Goal: Transaction & Acquisition: Purchase product/service

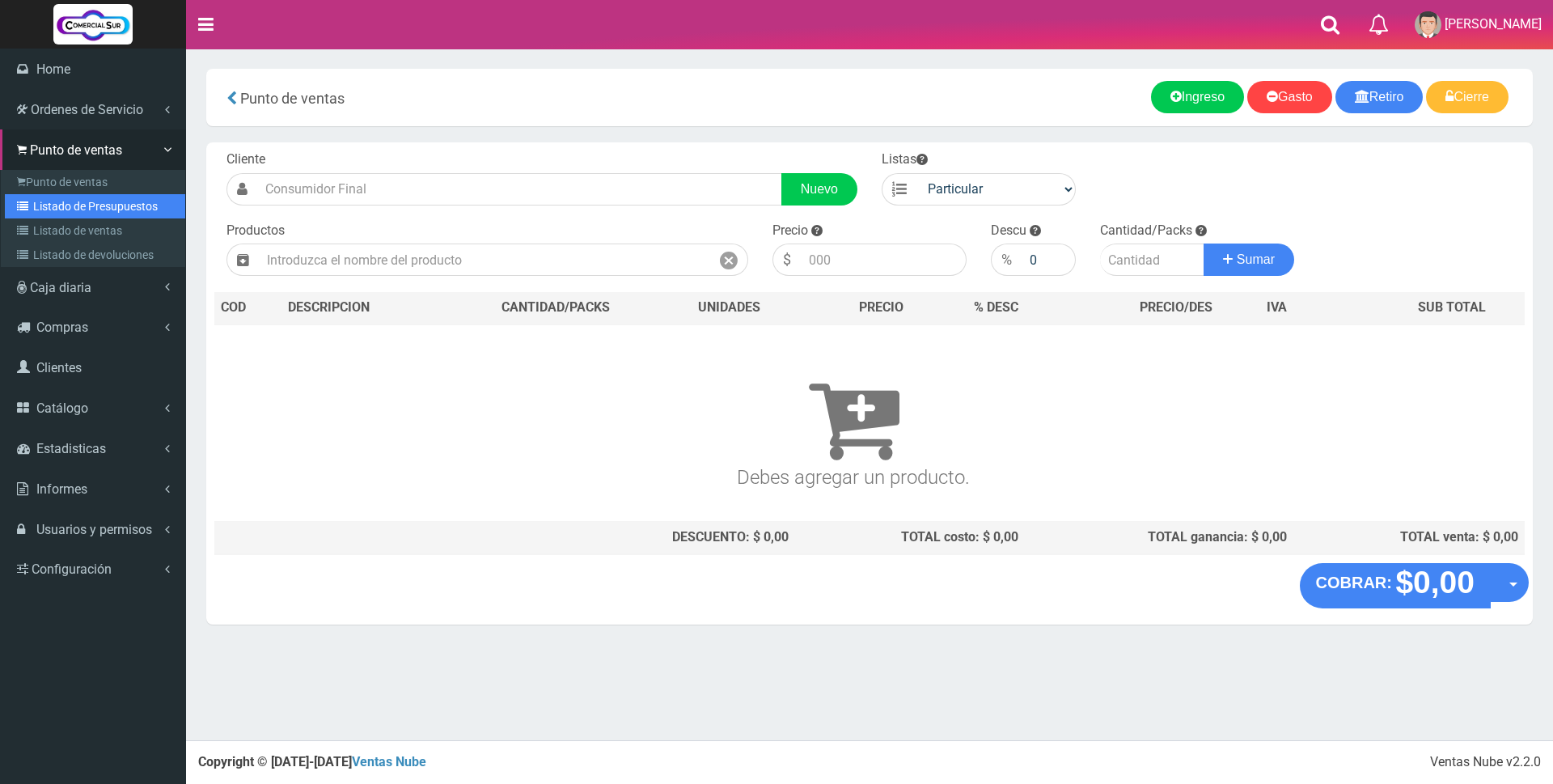
click at [83, 212] on link "Listado de Presupuestos" at bounding box center [95, 206] width 180 height 24
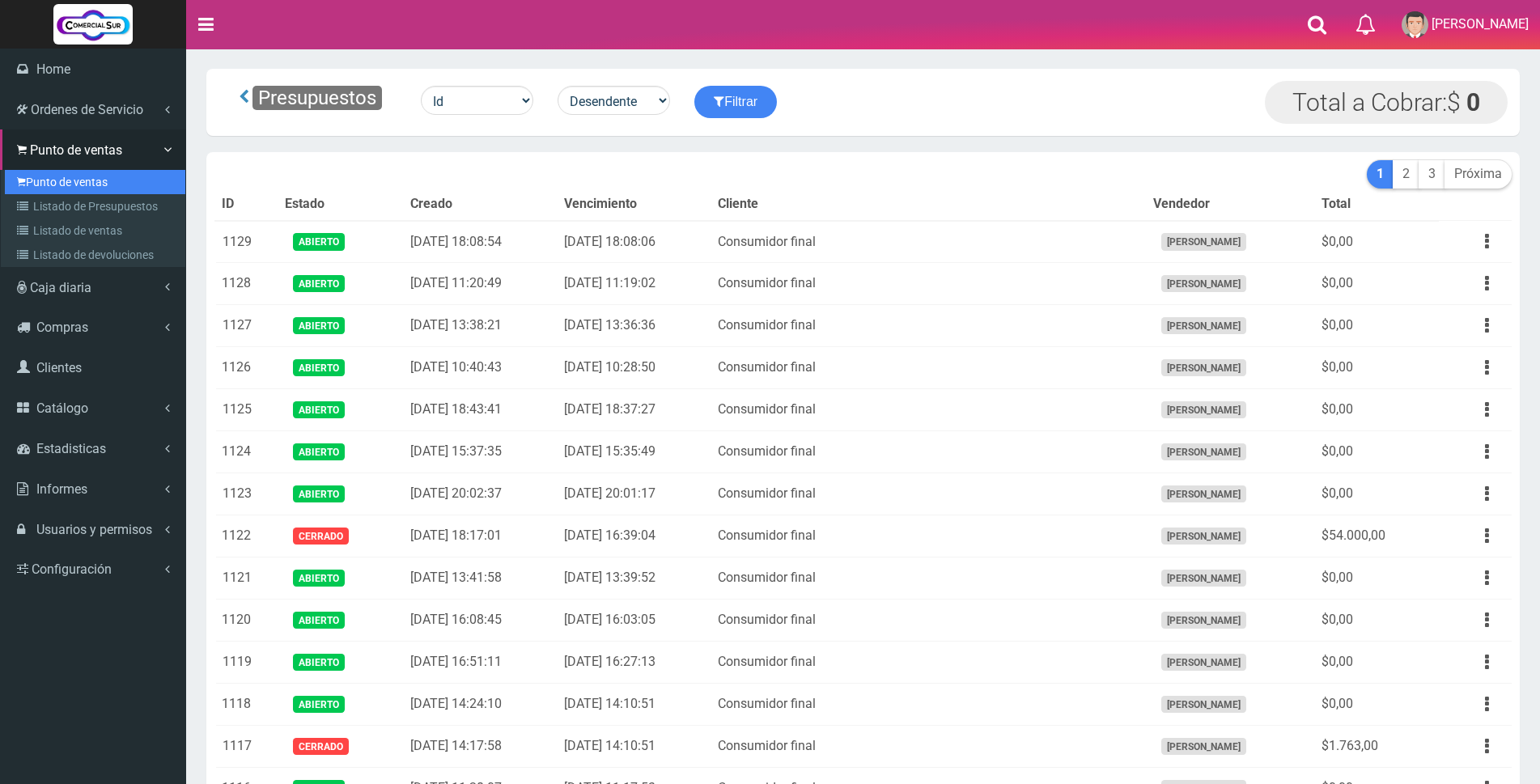
click at [71, 169] on link "Punto de ventas" at bounding box center [95, 181] width 180 height 24
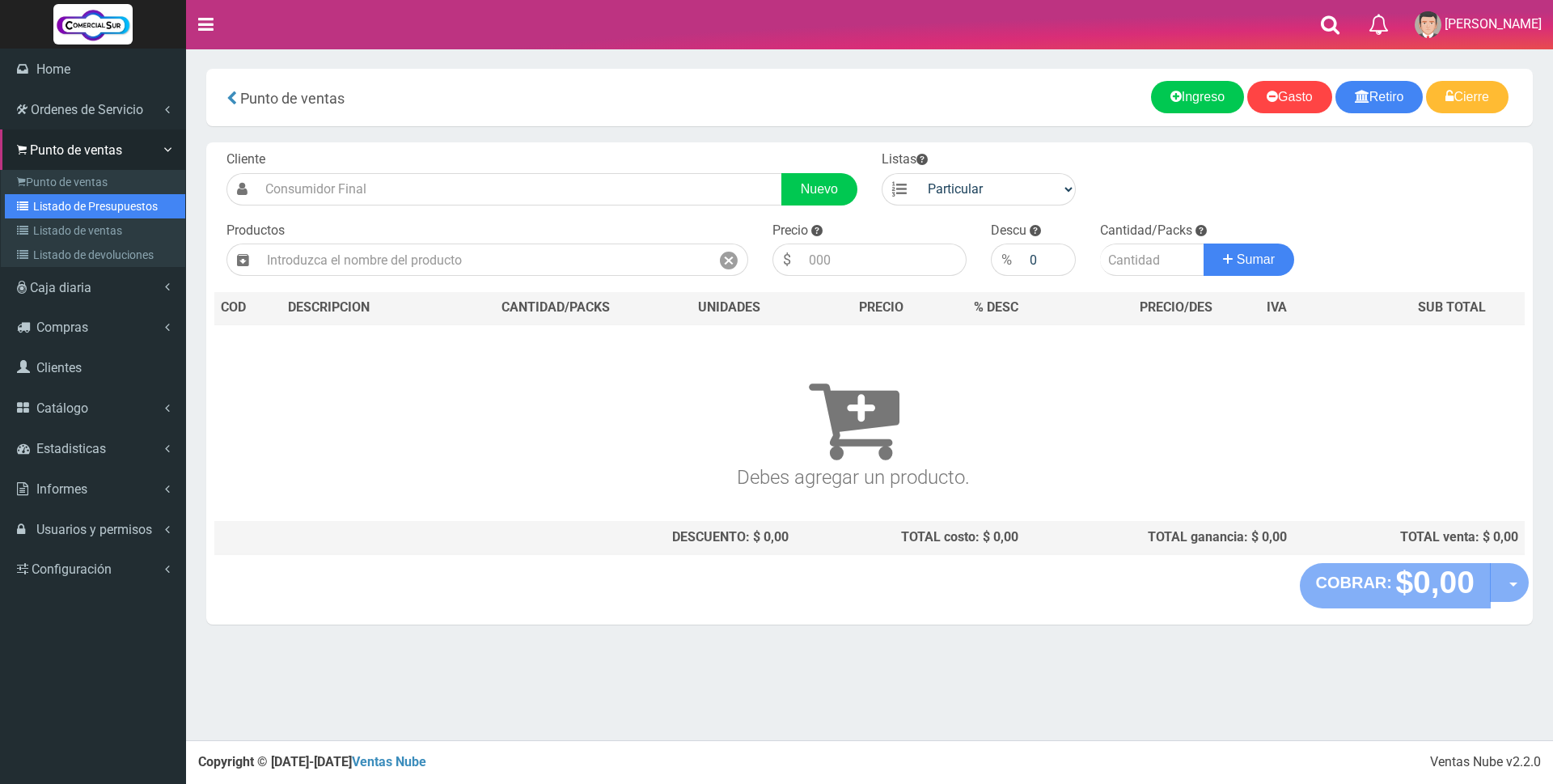
click at [73, 204] on link "Listado de Presupuestos" at bounding box center [95, 206] width 180 height 24
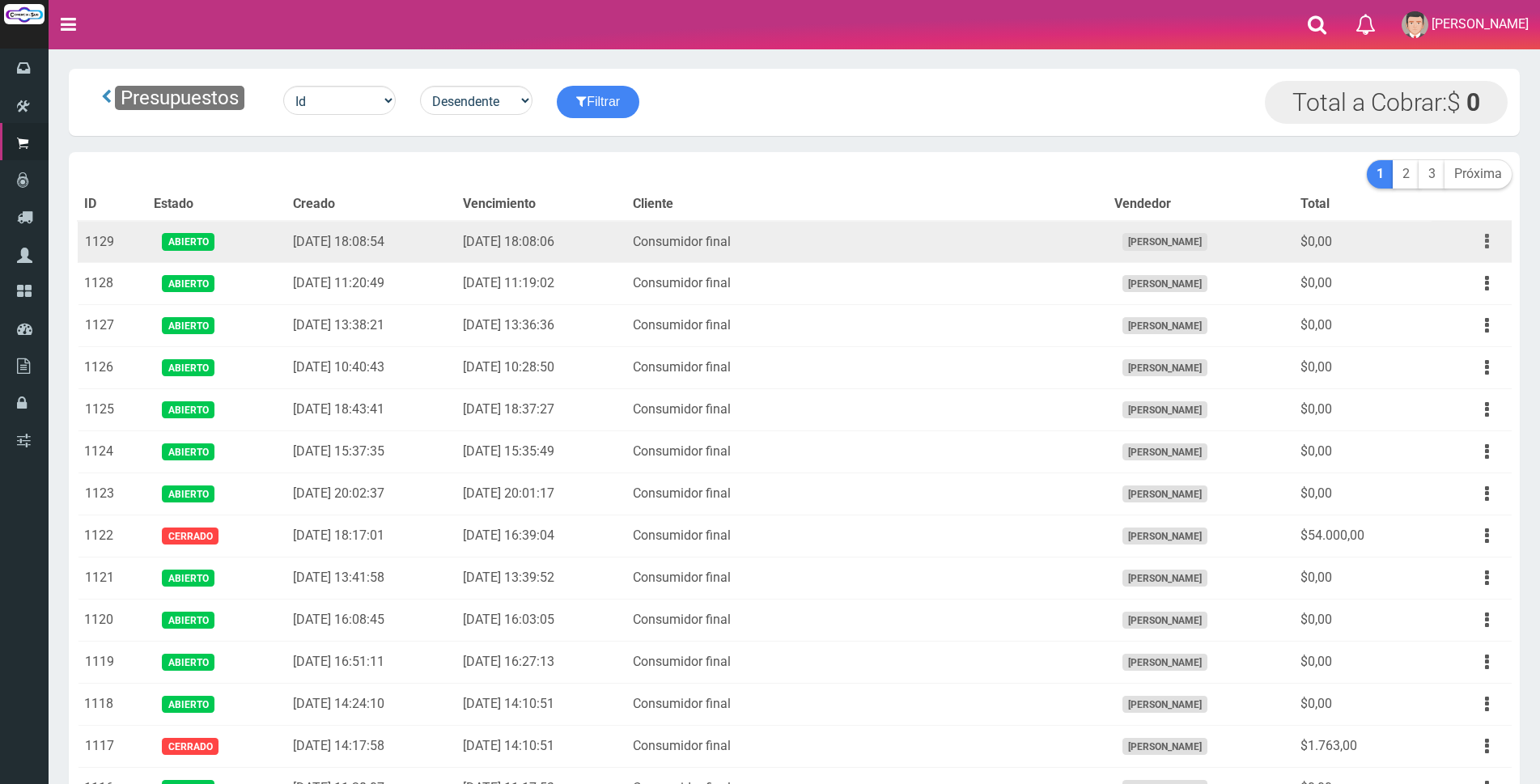
click at [1476, 238] on button "button" at bounding box center [1486, 242] width 37 height 29
click at [1460, 276] on link "Editar" at bounding box center [1440, 281] width 128 height 36
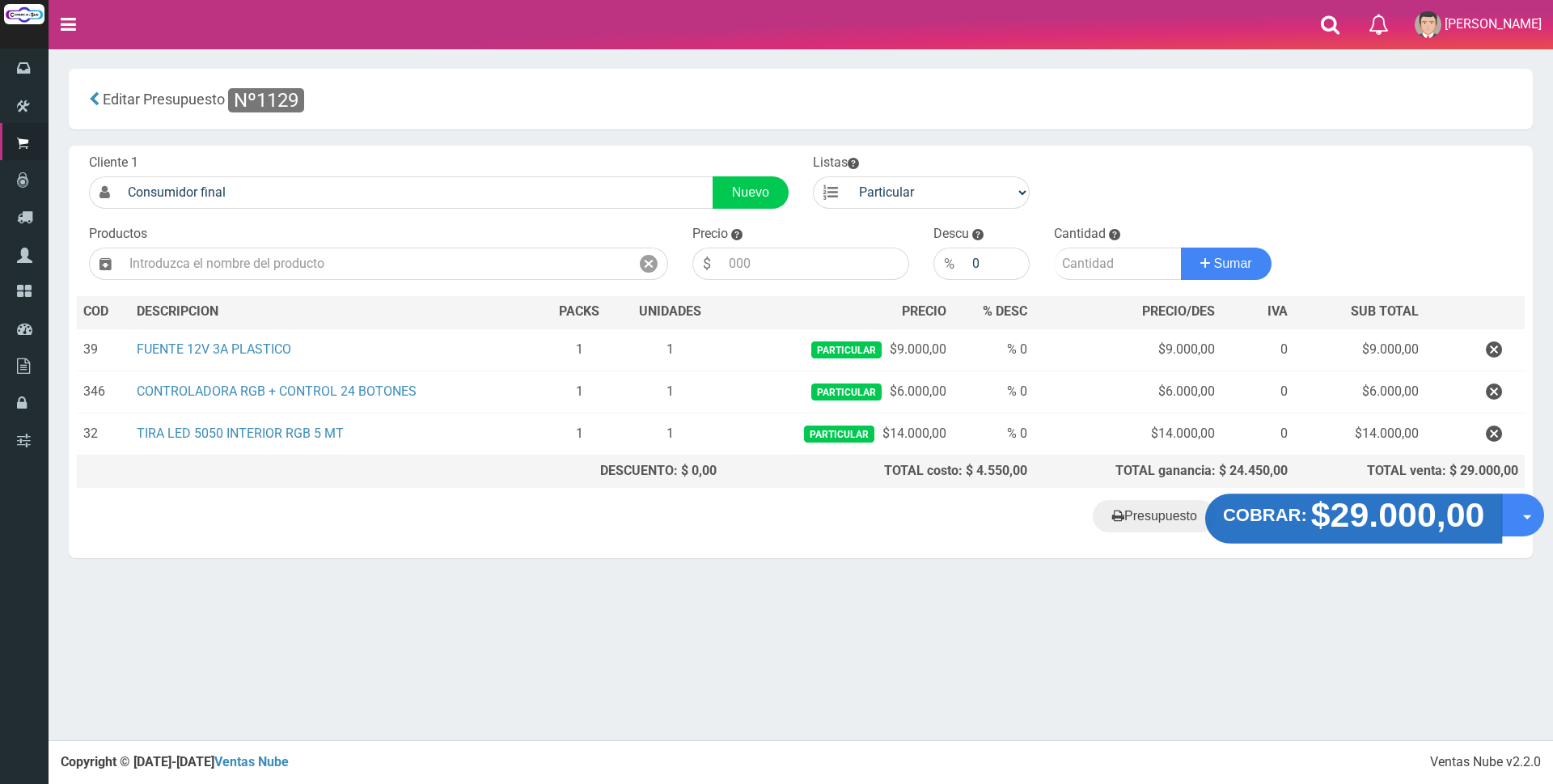
click at [1374, 517] on strong "$29.000,00" at bounding box center [1398, 515] width 174 height 38
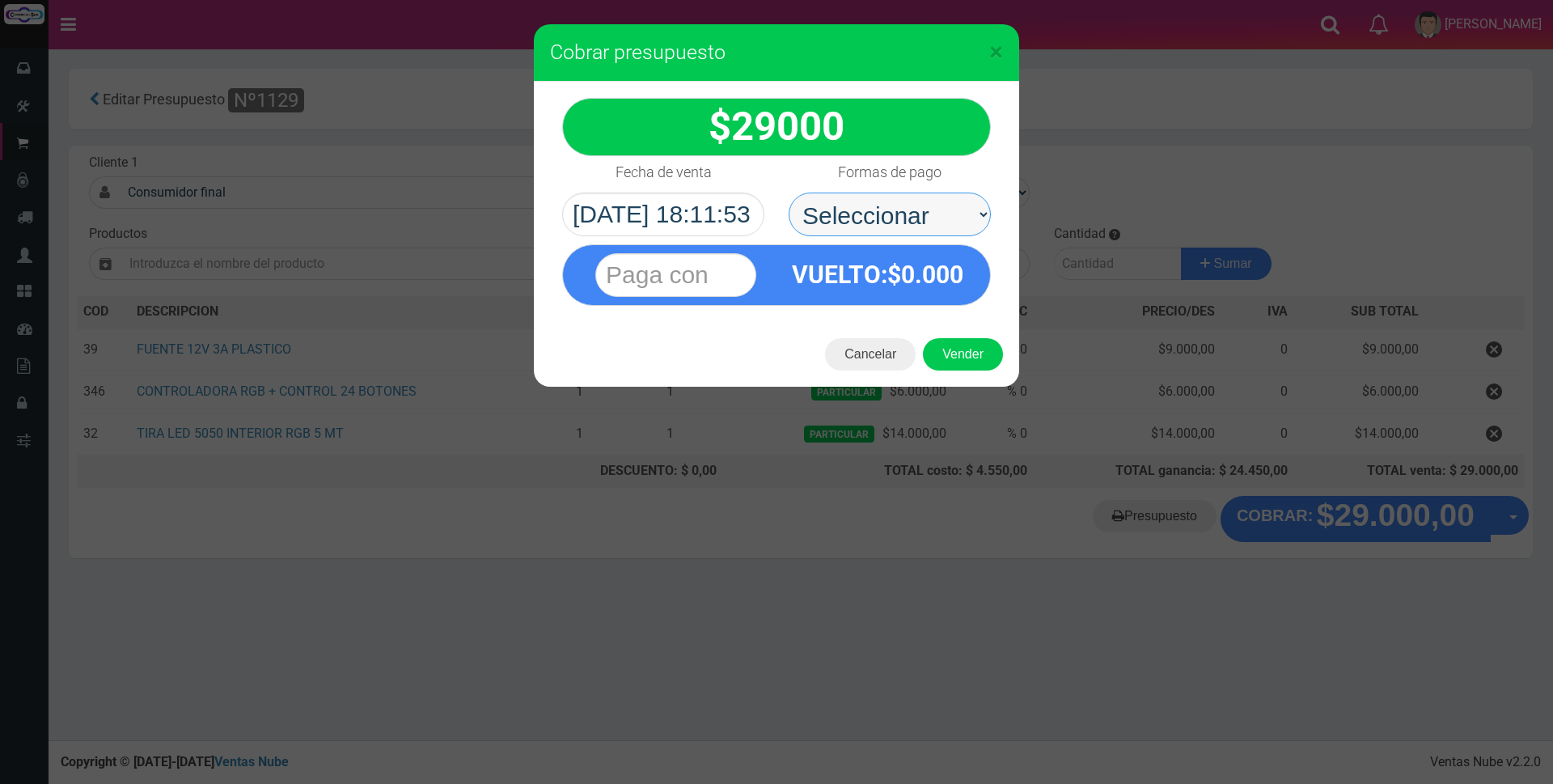
click at [937, 214] on select "Seleccionar Efectivo Tarjeta de Crédito Depósito Débito" at bounding box center [889, 214] width 202 height 44
select select "Efectivo"
click at [789, 193] on select "Seleccionar Efectivo Tarjeta de Crédito Depósito Débito" at bounding box center [889, 214] width 202 height 44
click at [728, 274] on input "text" at bounding box center [676, 275] width 161 height 44
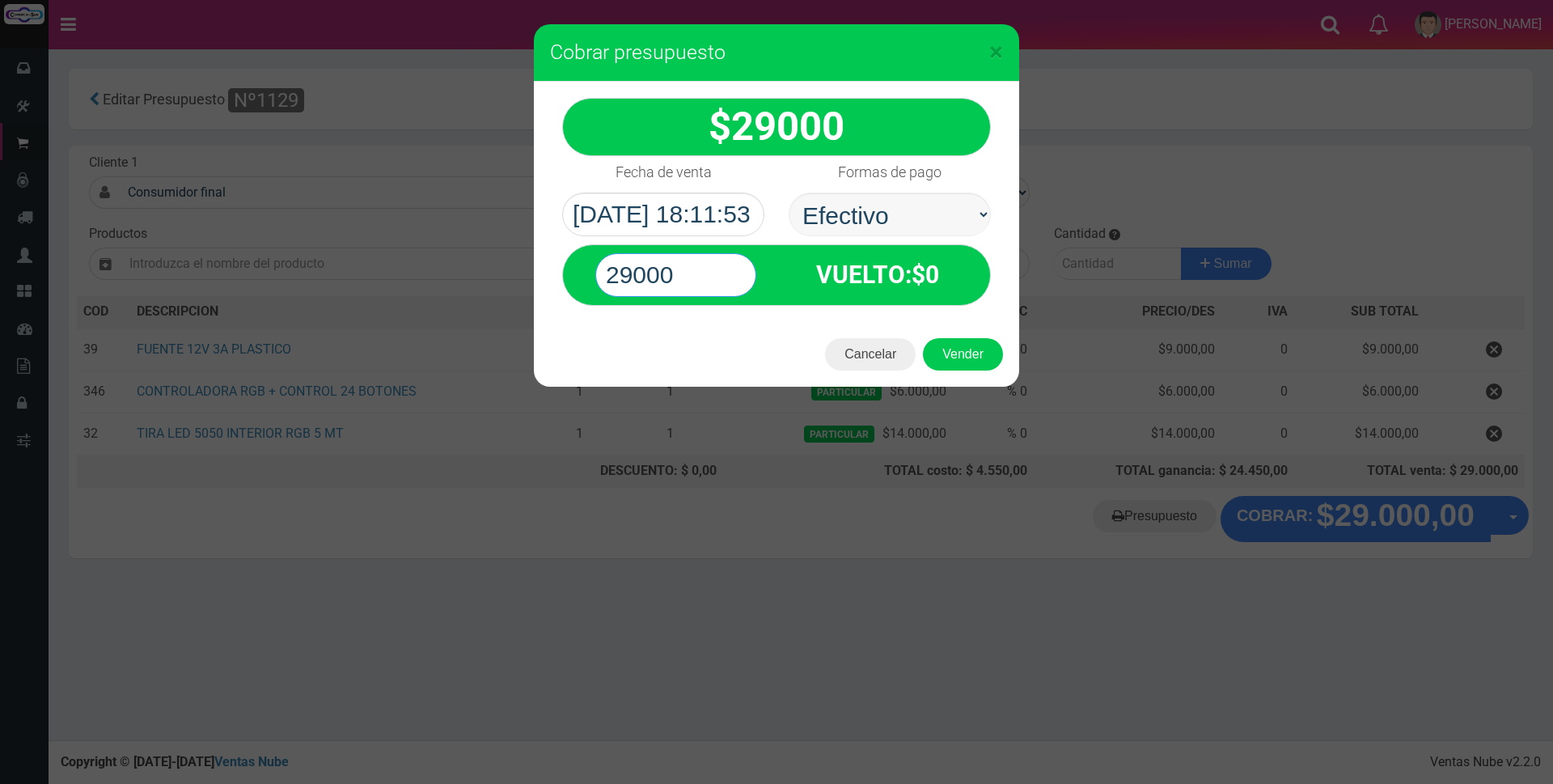
type input "29000"
click at [921, 224] on select "Seleccionar Efectivo Tarjeta de Crédito Depósito Débito" at bounding box center [889, 214] width 202 height 44
select select "Tarjeta de Crédito"
click at [789, 193] on select "Seleccionar Efectivo Tarjeta de Crédito Depósito Débito" at bounding box center [889, 214] width 202 height 44
click at [962, 354] on button "Vender" at bounding box center [963, 354] width 80 height 32
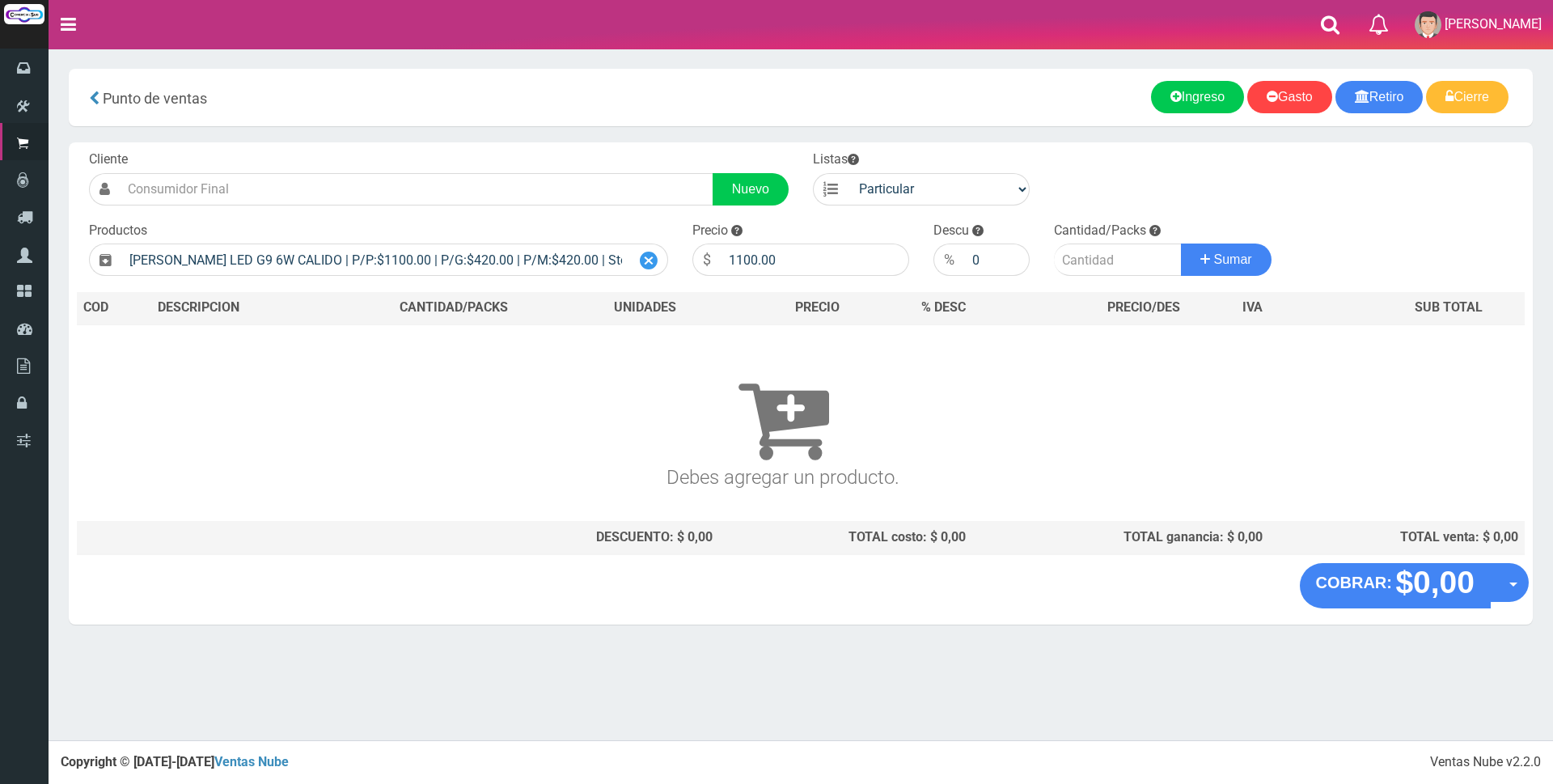
click at [640, 256] on icon at bounding box center [648, 260] width 18 height 23
type input "`"
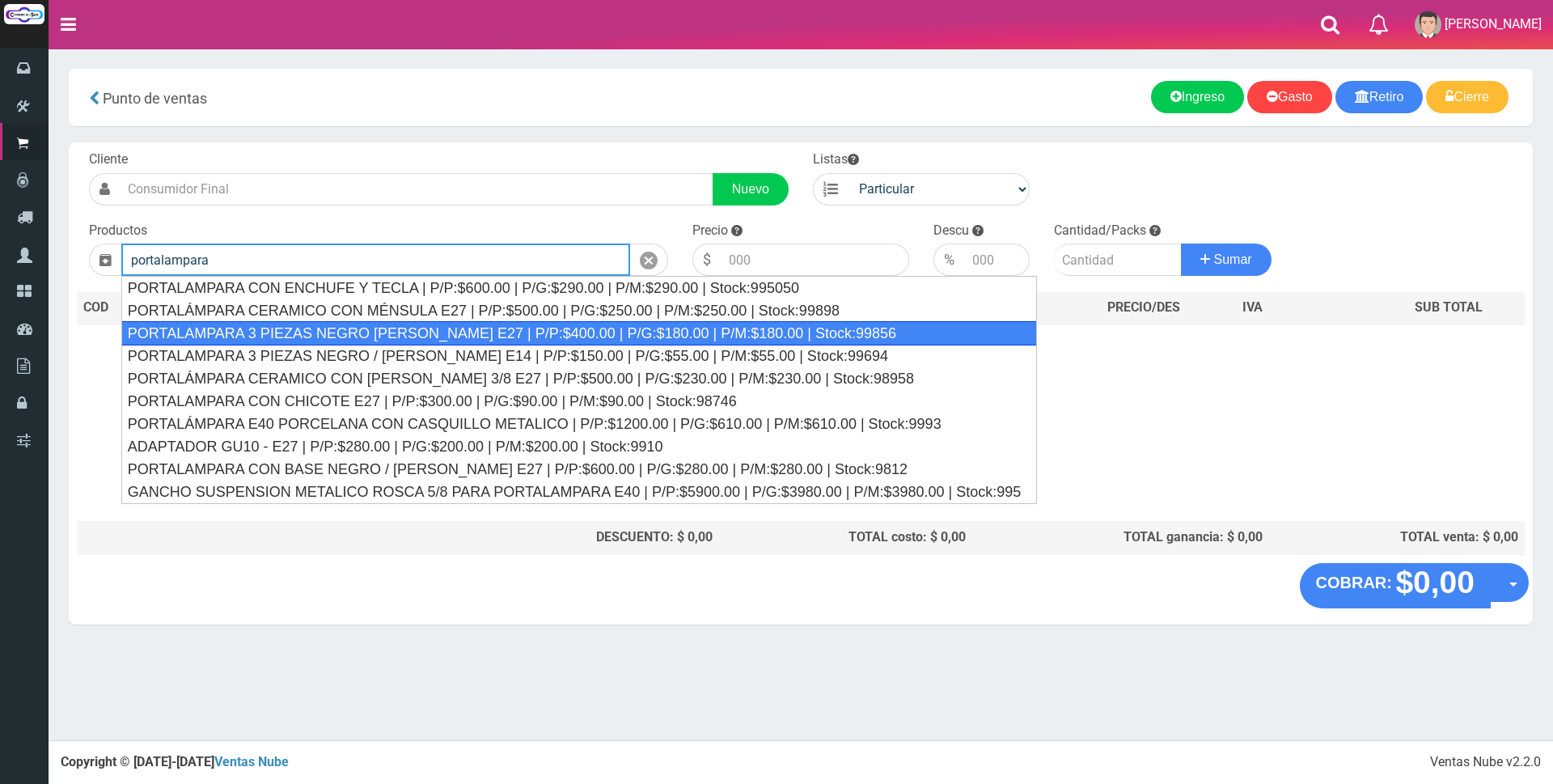
click at [390, 339] on div "PORTALAMPARA 3 PIEZAS NEGRO BLANCO E27 | P/P:$400.00 | P/G:$180.00 | P/M:$180.0…" at bounding box center [580, 333] width 917 height 24
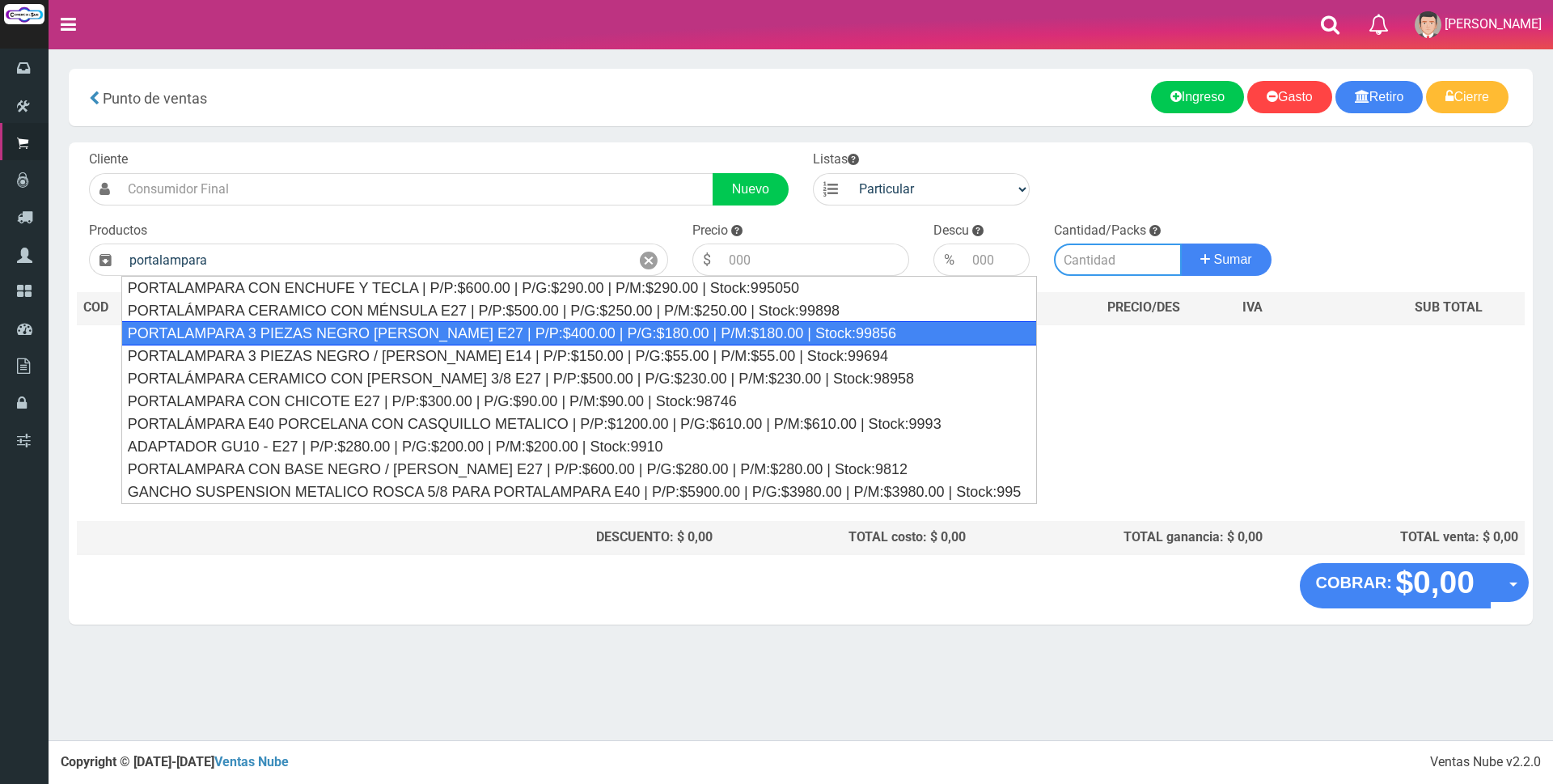
type input "PORTALAMPARA 3 PIEZAS NEGRO BLANCO E27 | P/P:$400.00 | P/G:$180.00 | P/M:$180.0…"
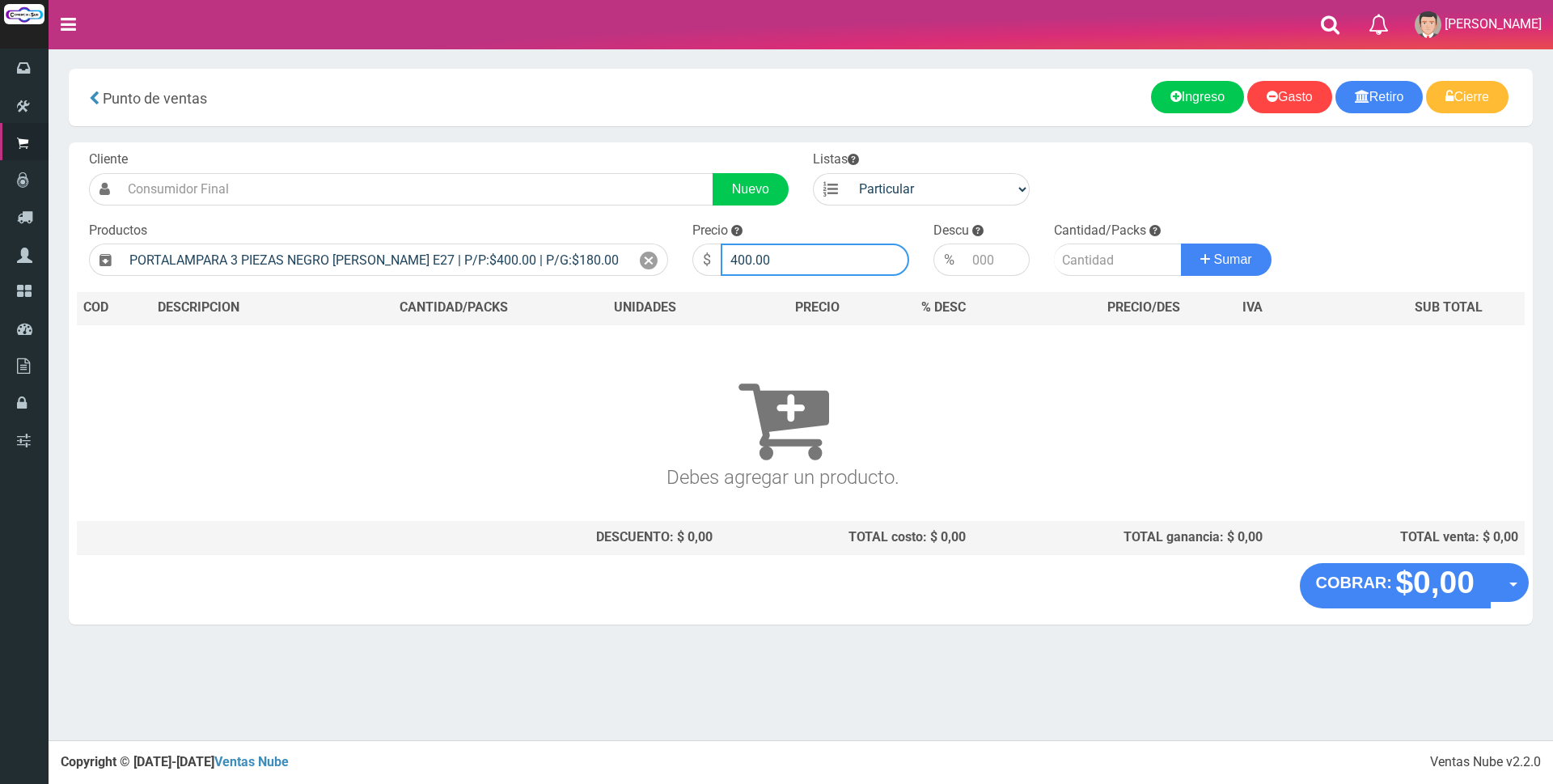
drag, startPoint x: 823, startPoint y: 246, endPoint x: 648, endPoint y: 241, distance: 175.1
click at [647, 151] on form "Cliente Nuevo Listas Particular Gremio Mayoristas" at bounding box center [800, 151] width 1448 height 0
type input "1500"
type input "14"
click at [1181, 243] on button "Sumar" at bounding box center [1227, 260] width 91 height 32
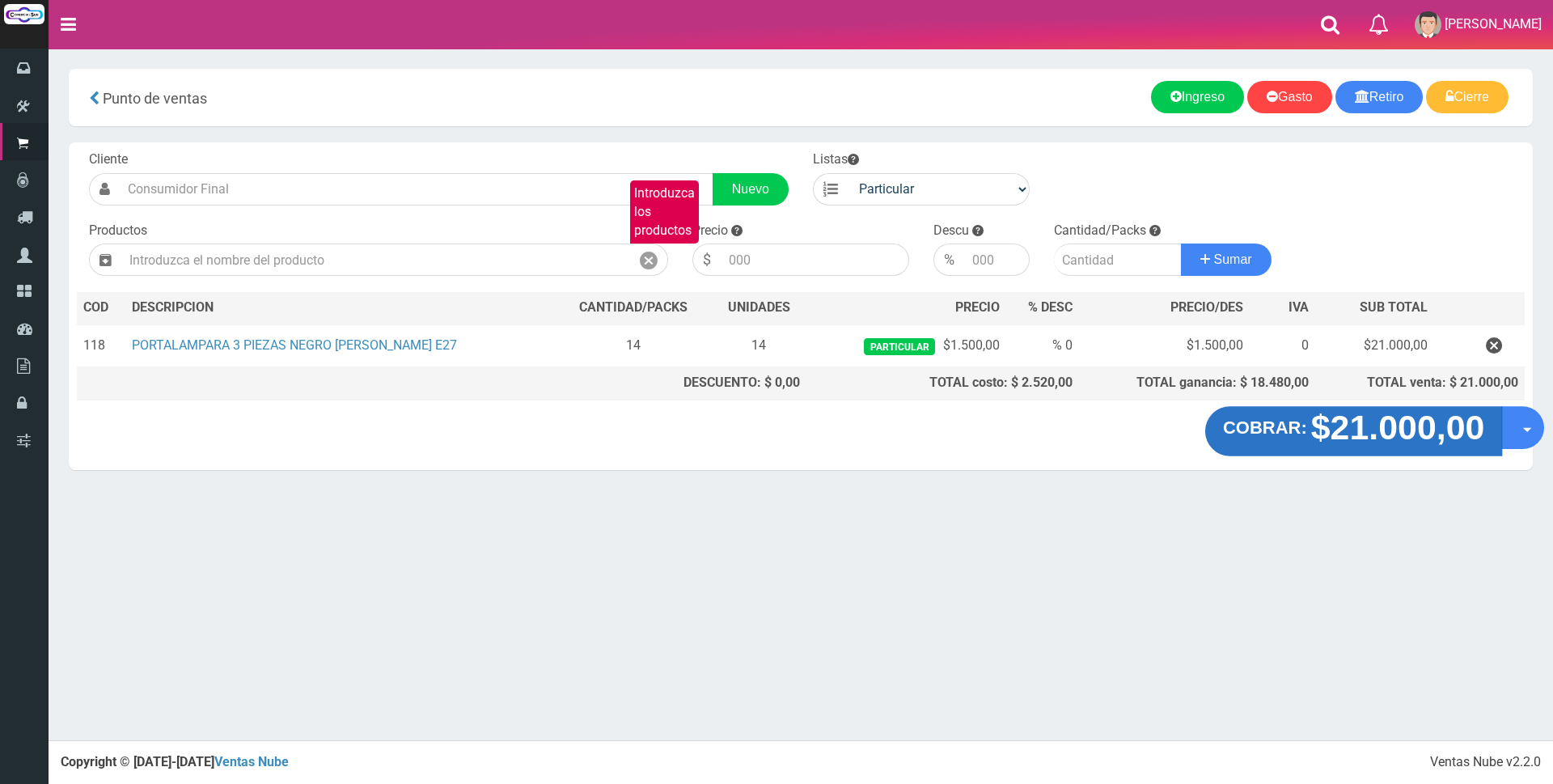
click at [1399, 445] on strong "$21.000,00" at bounding box center [1398, 427] width 174 height 38
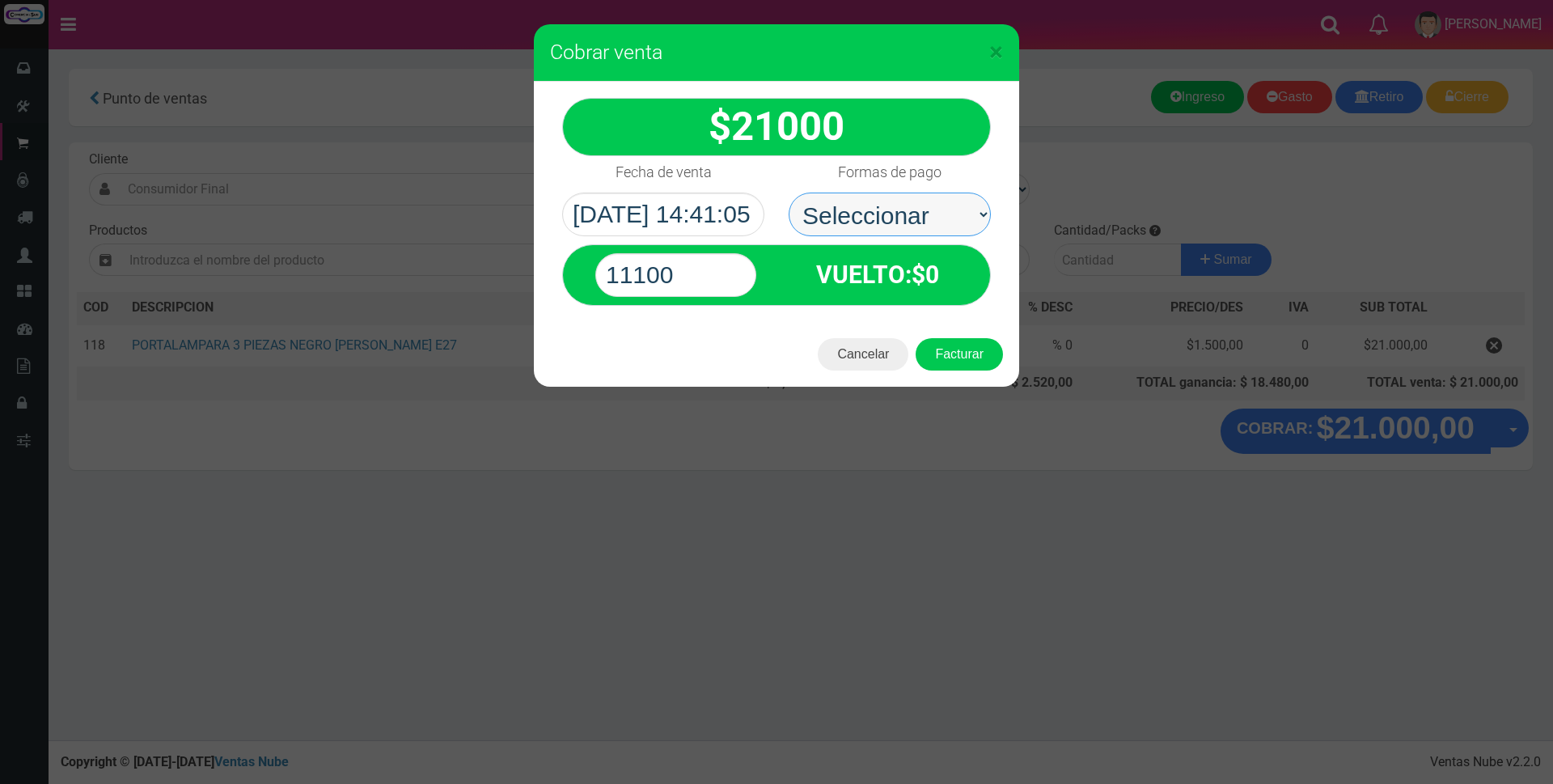
drag, startPoint x: 910, startPoint y: 218, endPoint x: 909, endPoint y: 210, distance: 8.1
click at [909, 210] on select "Seleccionar Efectivo Tarjeta de Crédito Depósito Débito" at bounding box center [889, 214] width 202 height 44
select select "Efectivo"
click at [789, 193] on select "Seleccionar Efectivo Tarjeta de Crédito Depósito Débito" at bounding box center [889, 214] width 202 height 44
drag, startPoint x: 682, startPoint y: 274, endPoint x: 509, endPoint y: 251, distance: 174.5
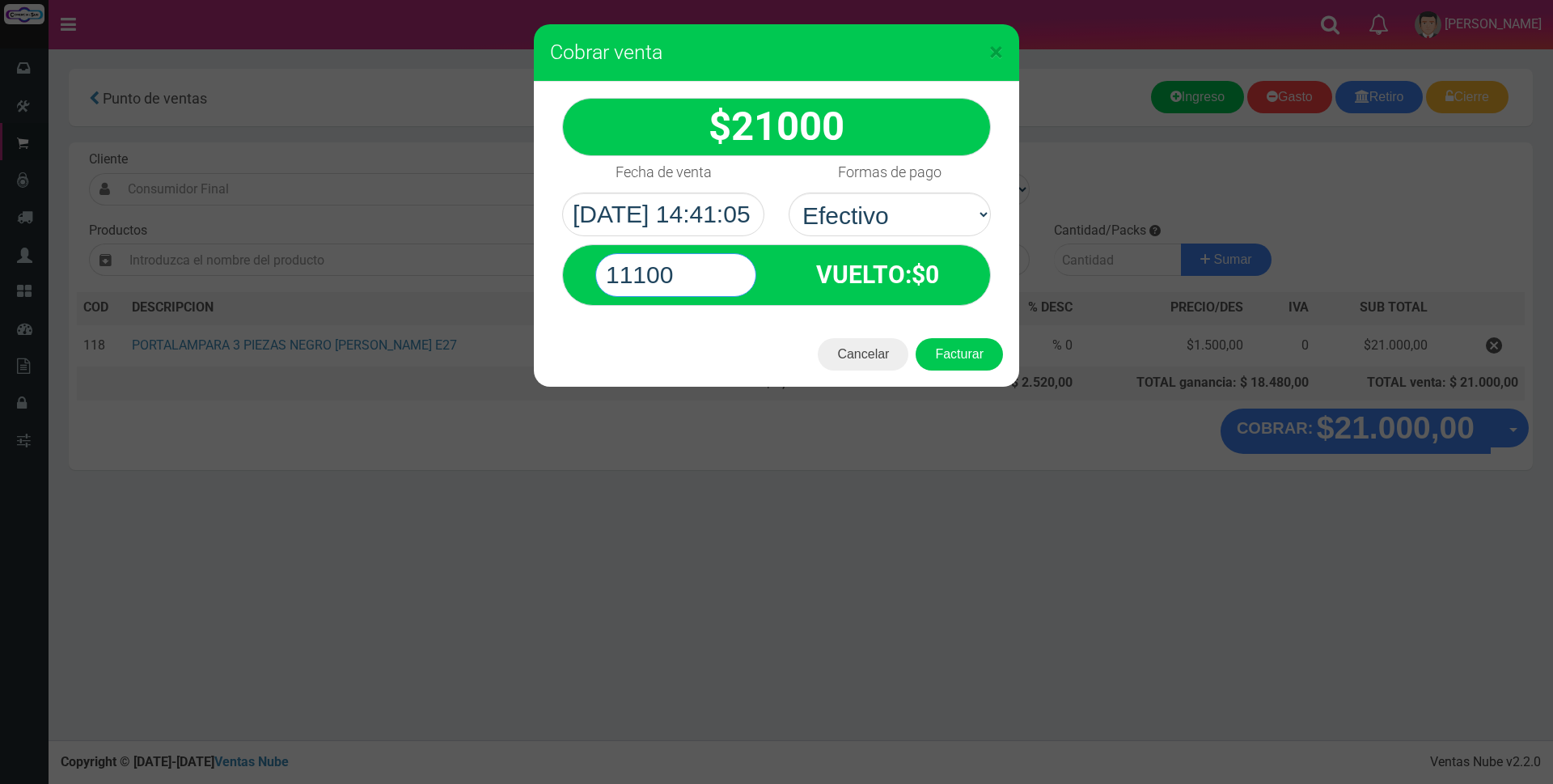
click at [513, 251] on div "× Cobrar venta 21000" at bounding box center [776, 392] width 1553 height 784
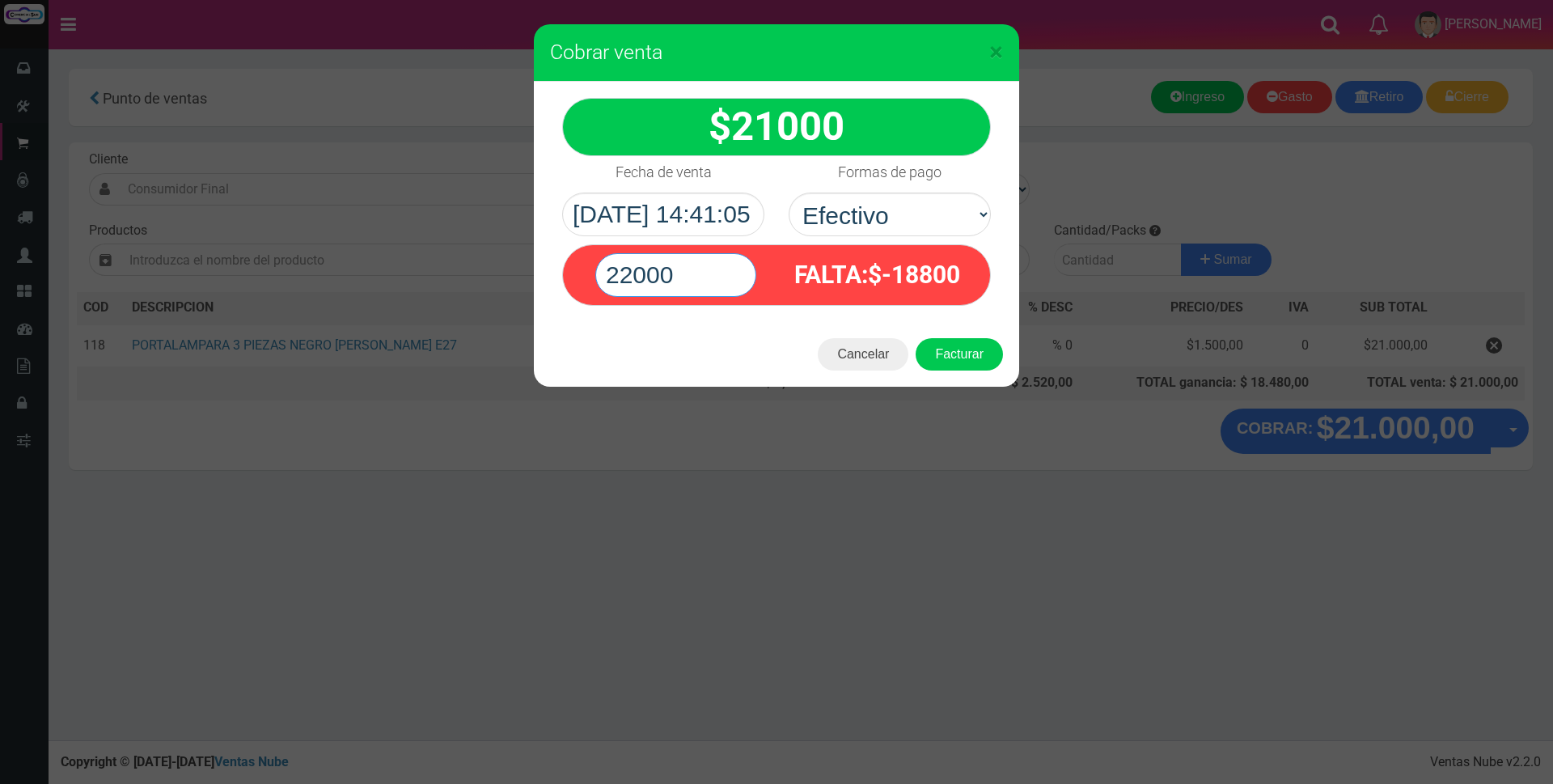
type input "22000"
click at [916, 338] on button "Facturar" at bounding box center [960, 354] width 87 height 32
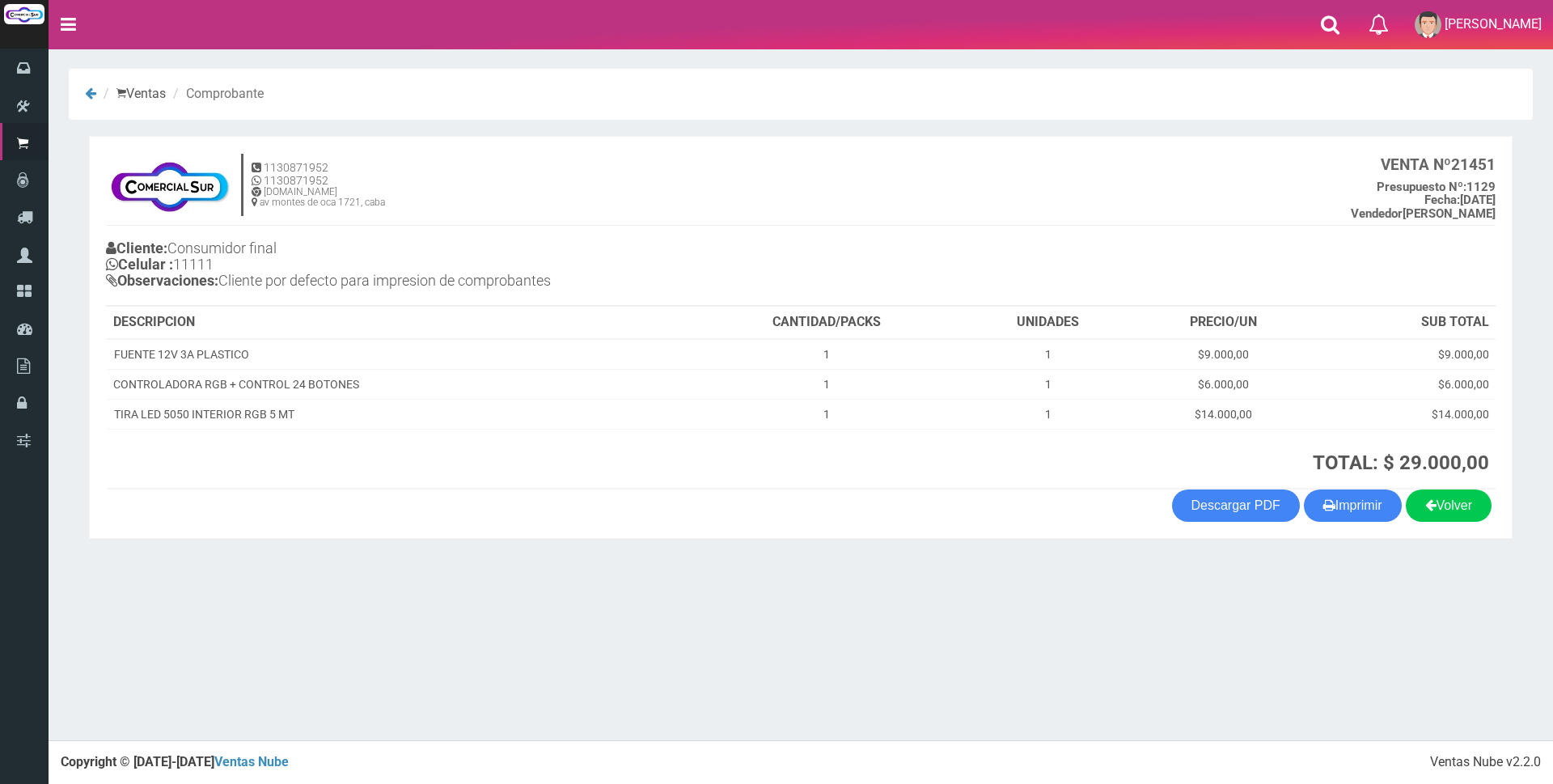
click at [1195, 54] on section "× Titulo del Msj texto Mas Texto Cancelar Aceptar Ventas Comprobante 1129" at bounding box center [800, 307] width 1505 height 518
click at [1092, 118] on ol "Ventas Comprobante" at bounding box center [801, 94] width 1465 height 51
